Goal: Task Accomplishment & Management: Use online tool/utility

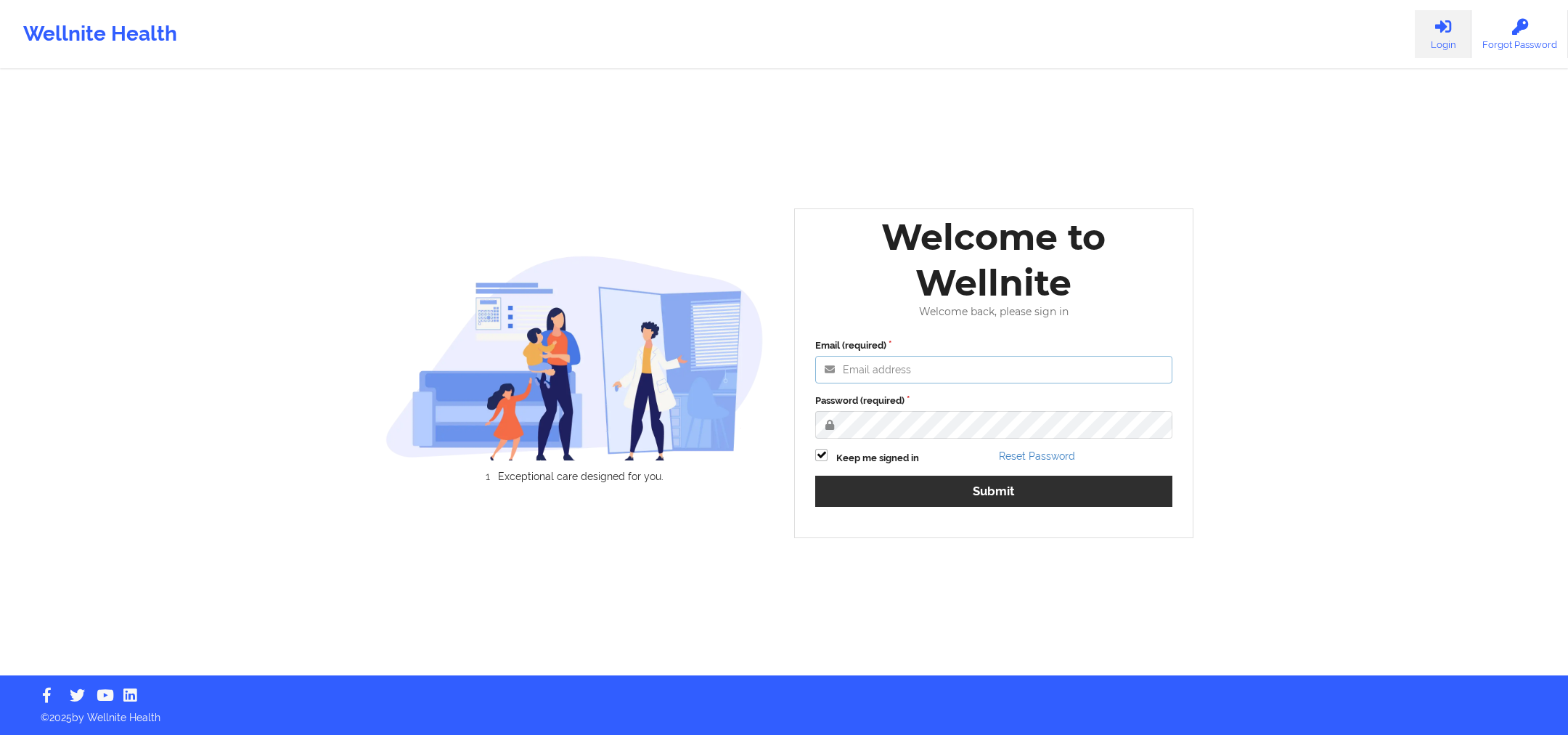
type input "[PERSON_NAME][EMAIL_ADDRESS][DOMAIN_NAME]"
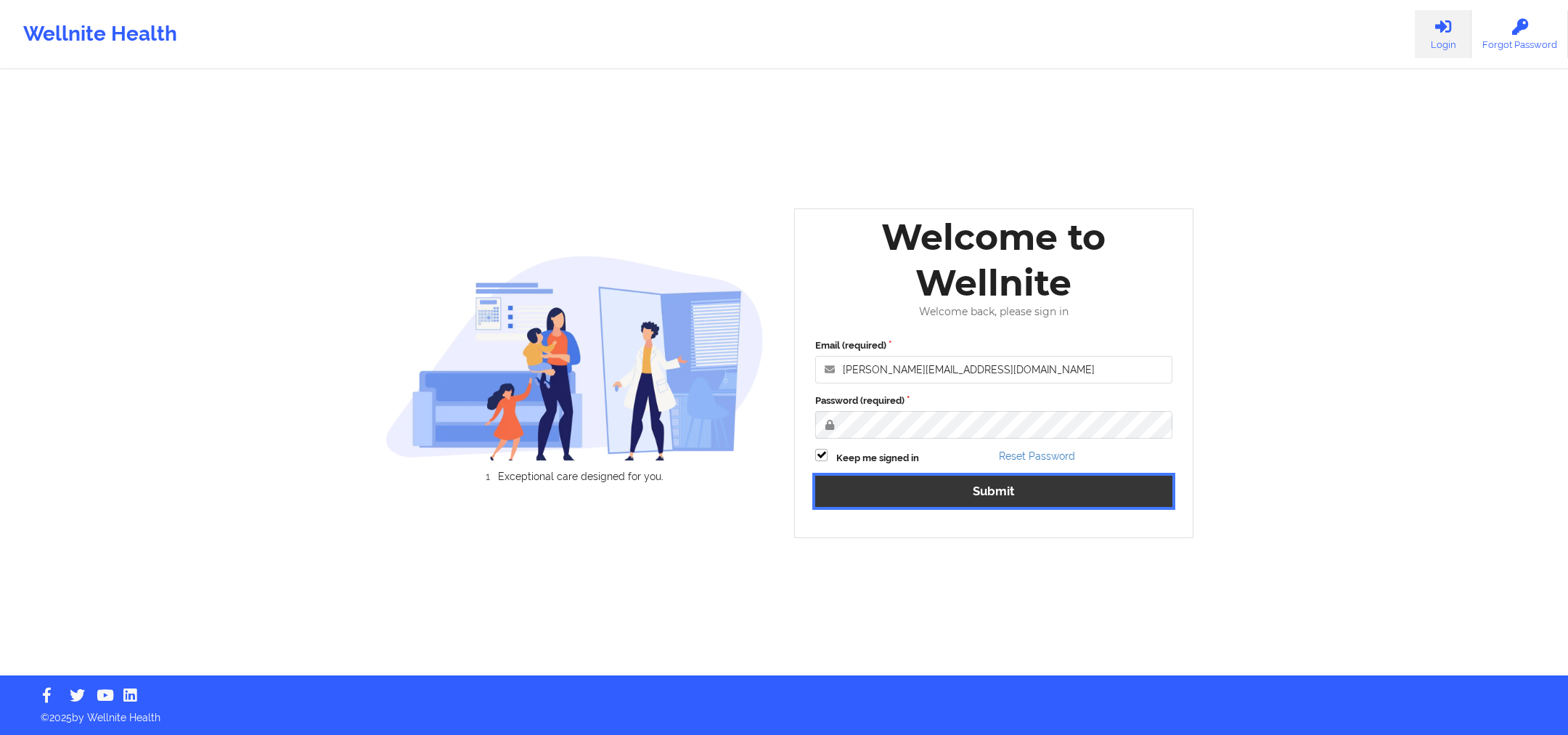
click at [915, 496] on button "Submit" at bounding box center [994, 492] width 357 height 31
